Goal: Navigation & Orientation: Find specific page/section

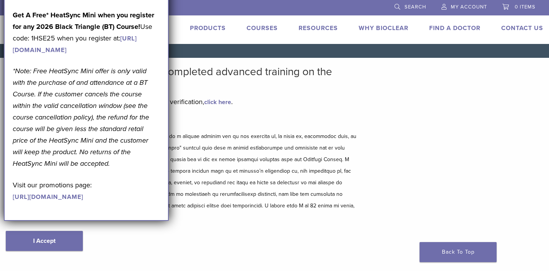
click at [234, 92] on div "Bioclear Certified Providers have completed advanced training on the Bioclear M…" at bounding box center [183, 166] width 355 height 201
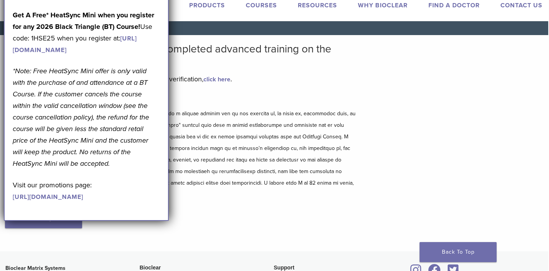
scroll to position [22, 1]
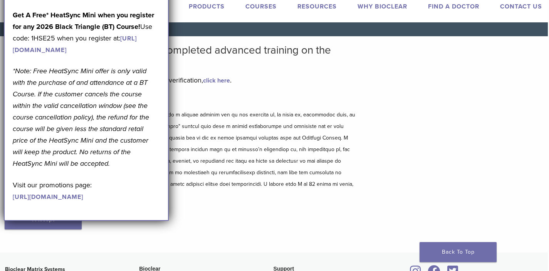
click at [330, 214] on div "Disclaimer and Release of Liability I Accept" at bounding box center [182, 170] width 355 height 149
click at [354, 66] on h2 "Bioclear Certified Providers have completed advanced training on the Bioclear M…" at bounding box center [182, 56] width 355 height 25
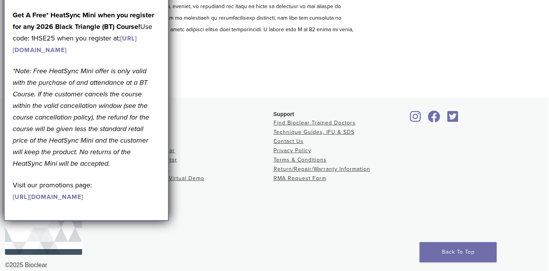
scroll to position [175, 1]
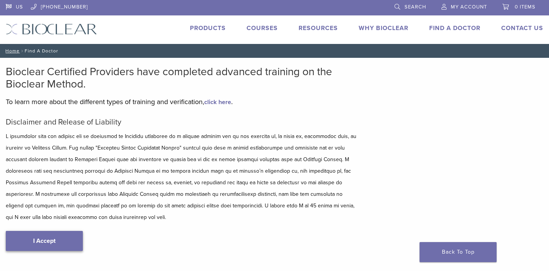
click at [47, 233] on link "I Accept" at bounding box center [44, 241] width 77 height 20
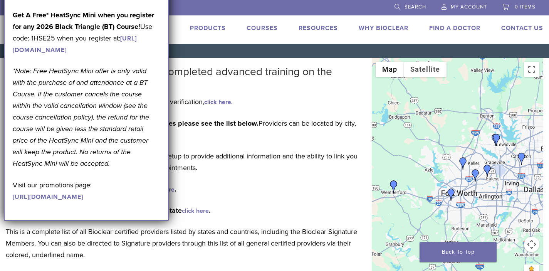
click at [444, 28] on link "Find A Doctor" at bounding box center [455, 28] width 51 height 8
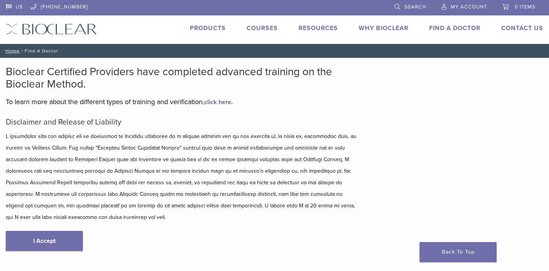
click at [450, 27] on link "Find A Doctor" at bounding box center [455, 28] width 51 height 8
click at [0, 0] on link "[URL][DOMAIN_NAME]" at bounding box center [0, 0] width 0 height 0
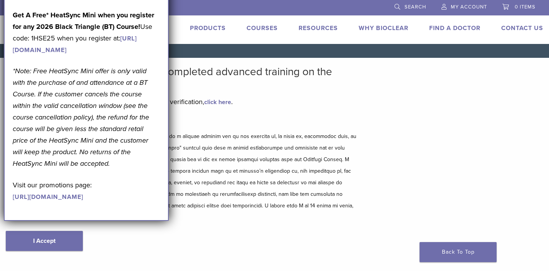
click at [456, 27] on link "Find A Doctor" at bounding box center [455, 28] width 51 height 8
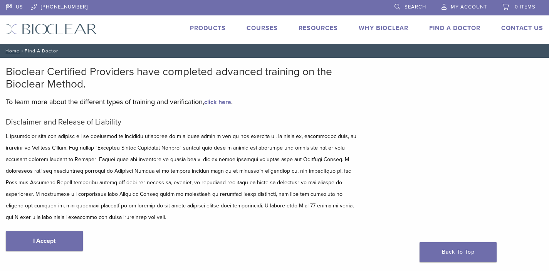
click at [443, 28] on link "Find A Doctor" at bounding box center [455, 28] width 51 height 8
click at [440, 29] on link "Find A Doctor" at bounding box center [455, 28] width 51 height 8
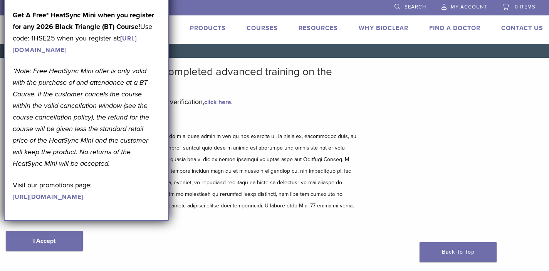
click at [67, 201] on link "[URL][DOMAIN_NAME]" at bounding box center [48, 197] width 71 height 8
click at [83, 54] on link "[URL][DOMAIN_NAME]" at bounding box center [75, 44] width 124 height 19
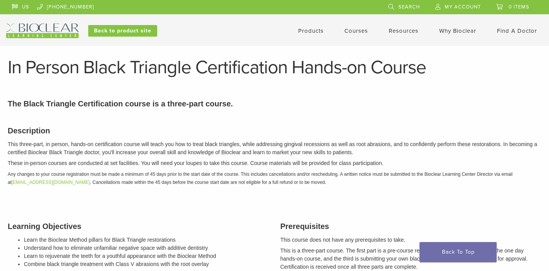
click at [504, 30] on link "Find A Doctor" at bounding box center [517, 30] width 40 height 7
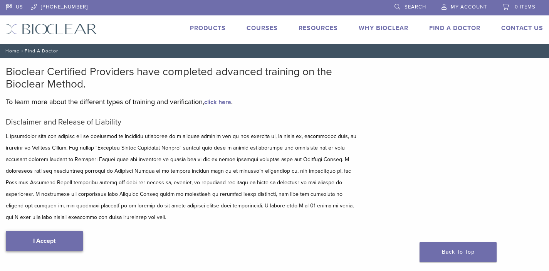
click at [34, 231] on link "I Accept" at bounding box center [44, 241] width 77 height 20
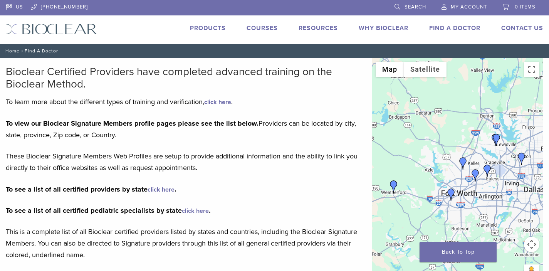
click at [450, 191] on img "Dr. Amy Bender" at bounding box center [451, 195] width 12 height 12
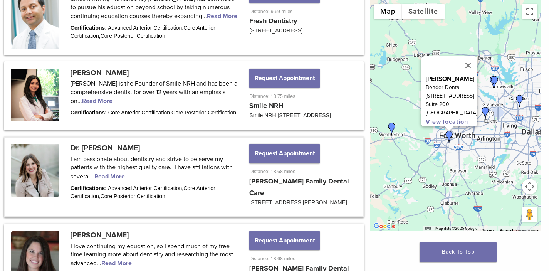
scroll to position [528, 2]
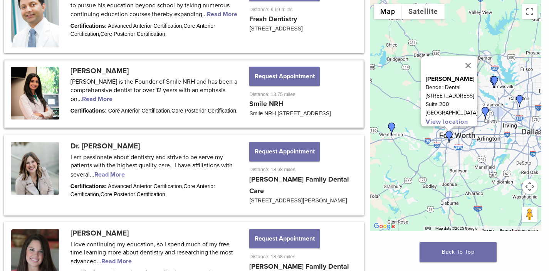
click at [90, 106] on link at bounding box center [184, 94] width 358 height 67
click at [97, 105] on link at bounding box center [184, 94] width 358 height 67
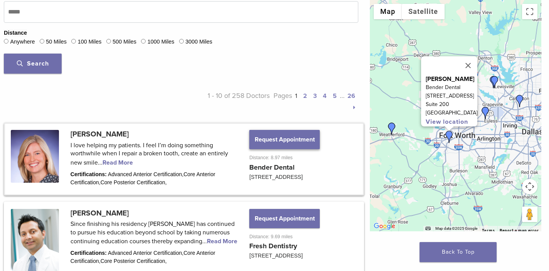
scroll to position [299, 2]
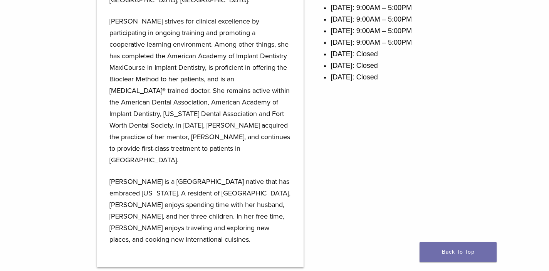
scroll to position [489, 0]
